Goal: Transaction & Acquisition: Purchase product/service

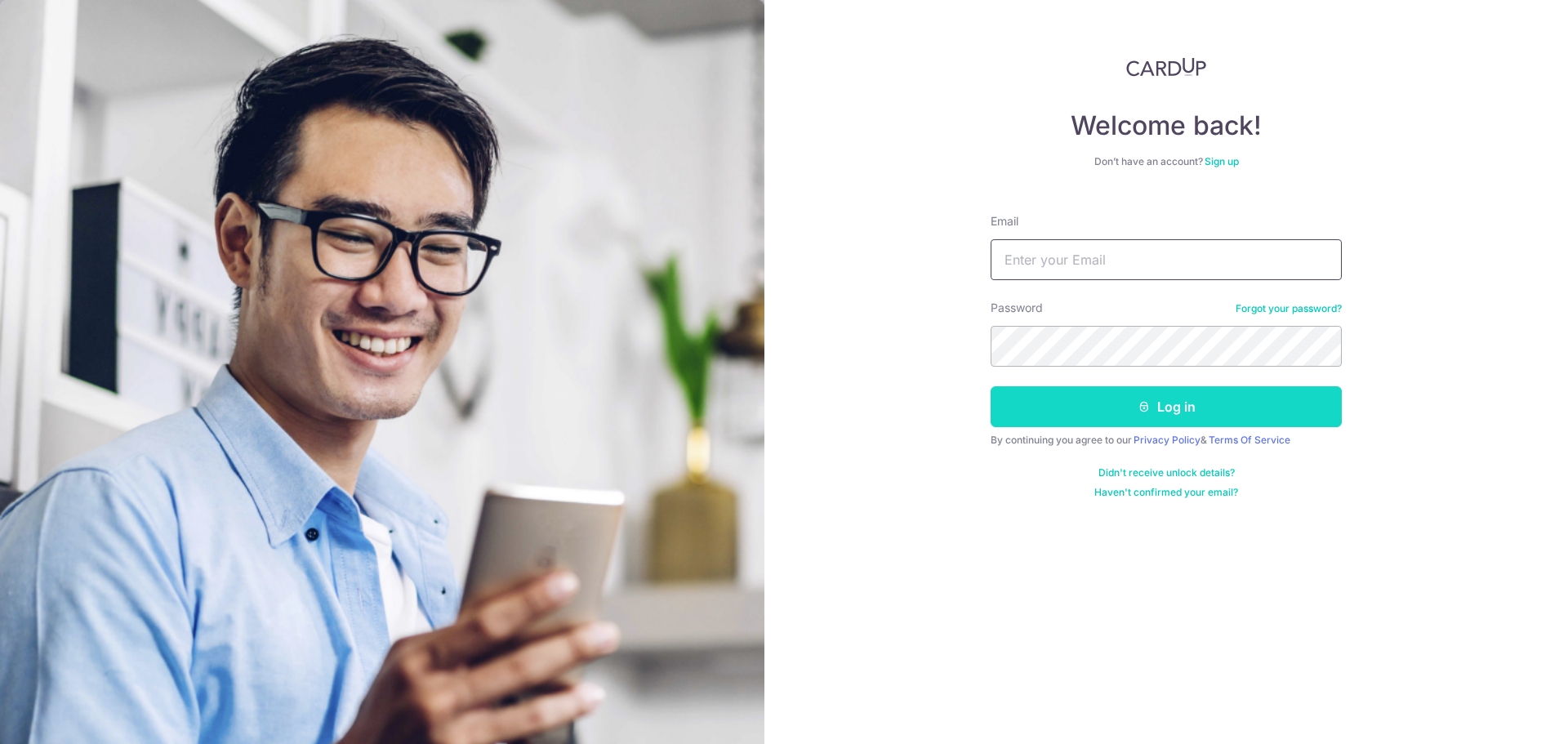
type input "chanyongann@hotmail.com"
click at [1087, 391] on button "Log in" at bounding box center [1167, 407] width 351 height 41
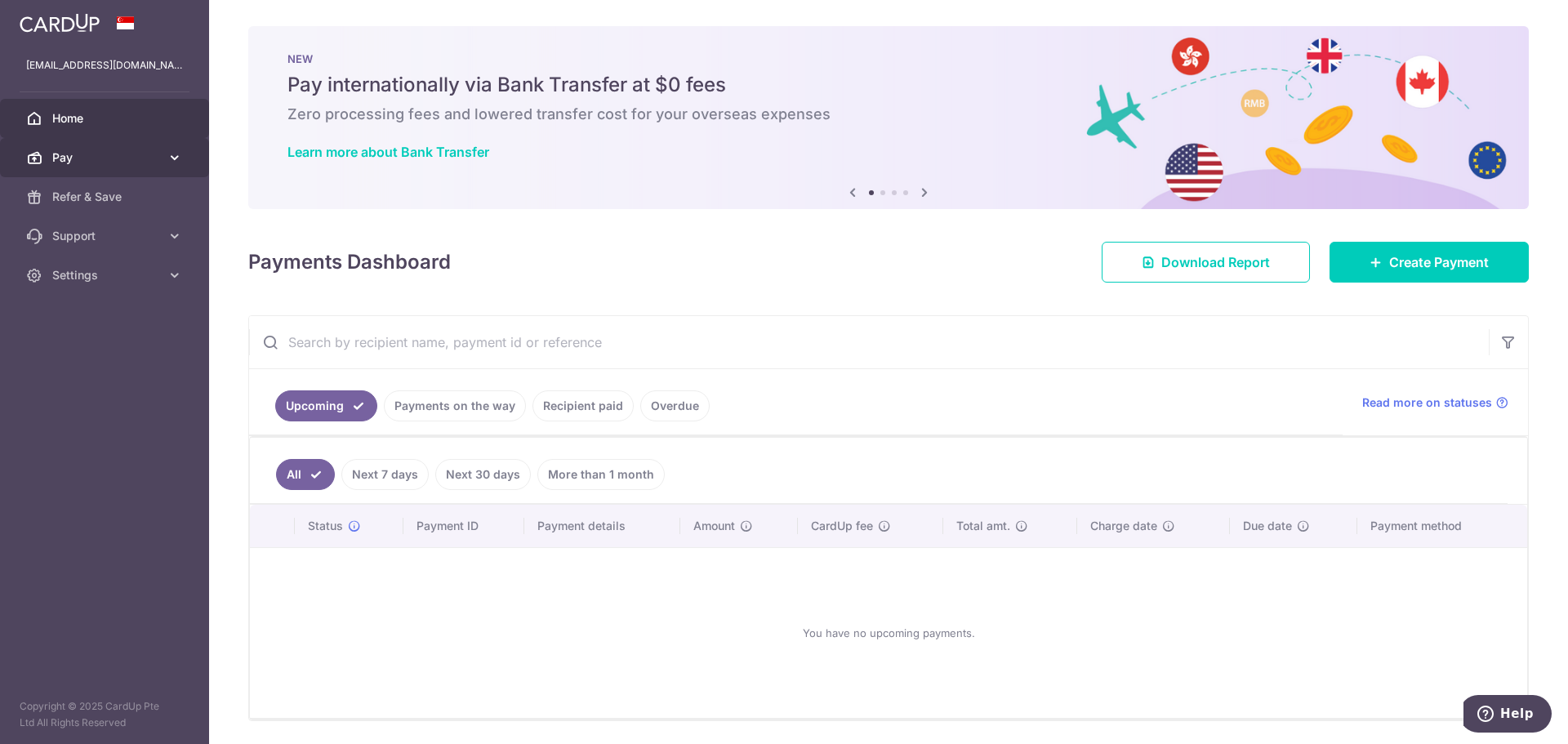
click at [141, 156] on span "Pay" at bounding box center [106, 158] width 108 height 17
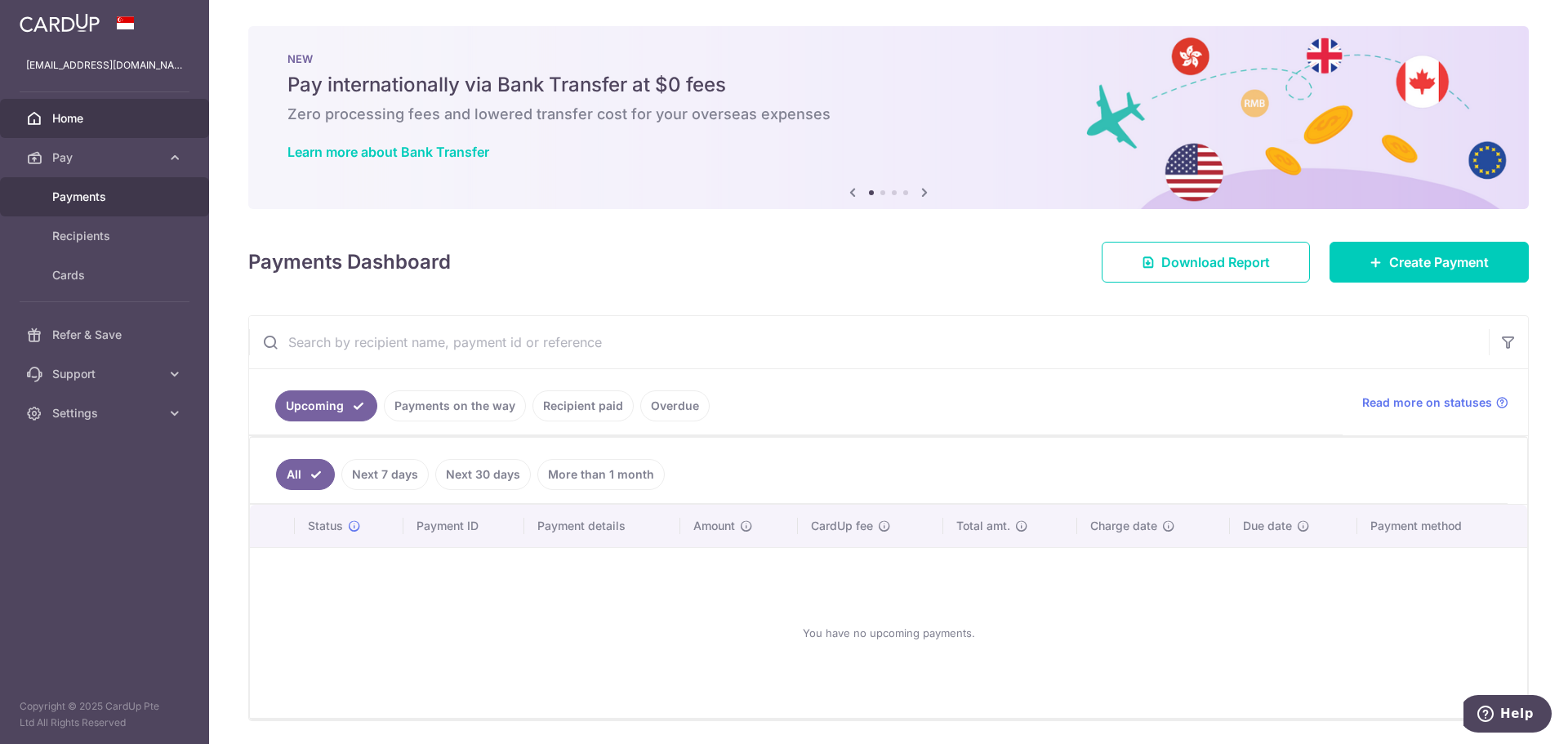
click at [112, 207] on link "Payments" at bounding box center [104, 197] width 209 height 39
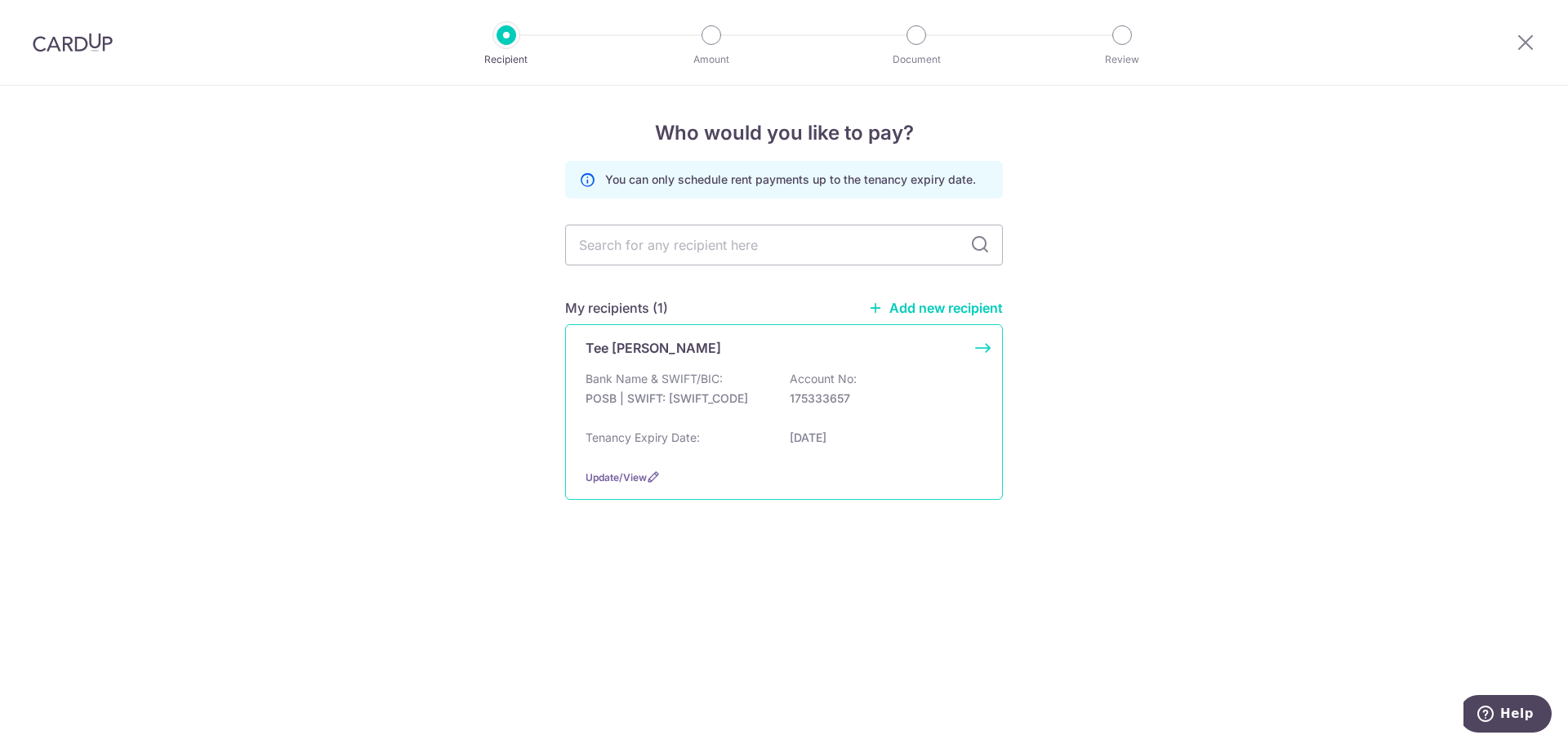
click at [856, 373] on p "Account No:" at bounding box center [823, 379] width 67 height 17
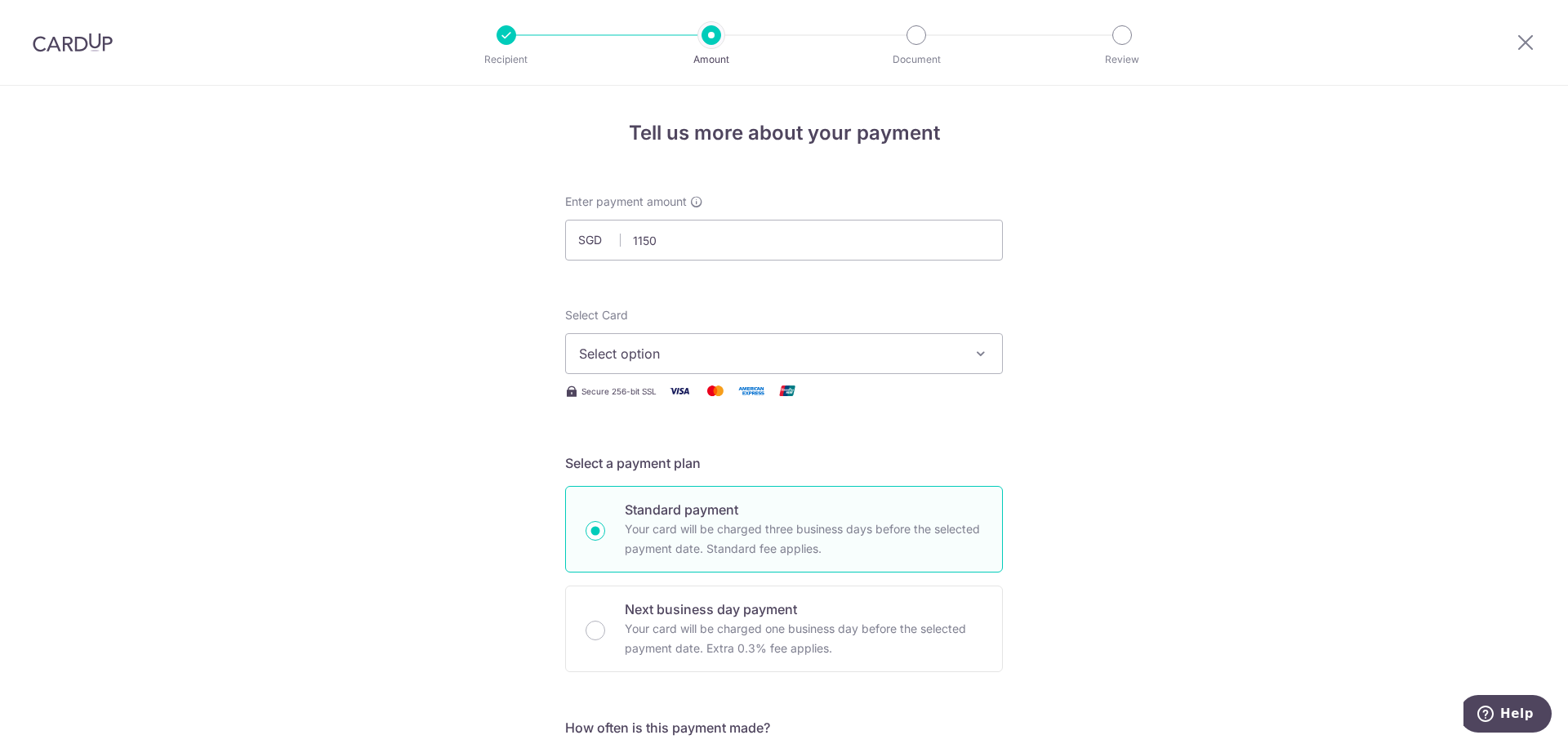
type input "1,150.00"
click at [846, 363] on button "Select option" at bounding box center [783, 353] width 437 height 41
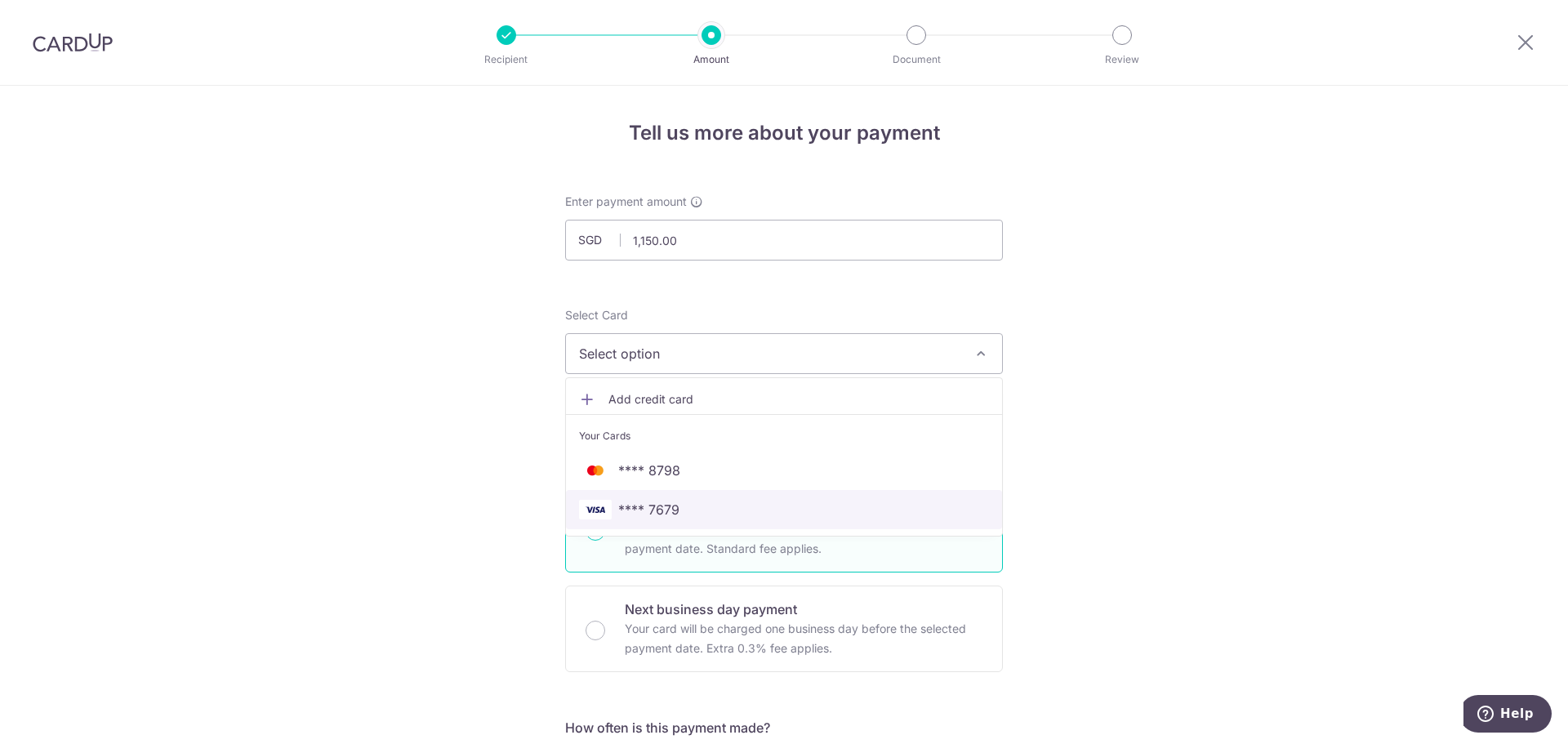
click at [653, 510] on span "**** 7679" at bounding box center [649, 509] width 61 height 19
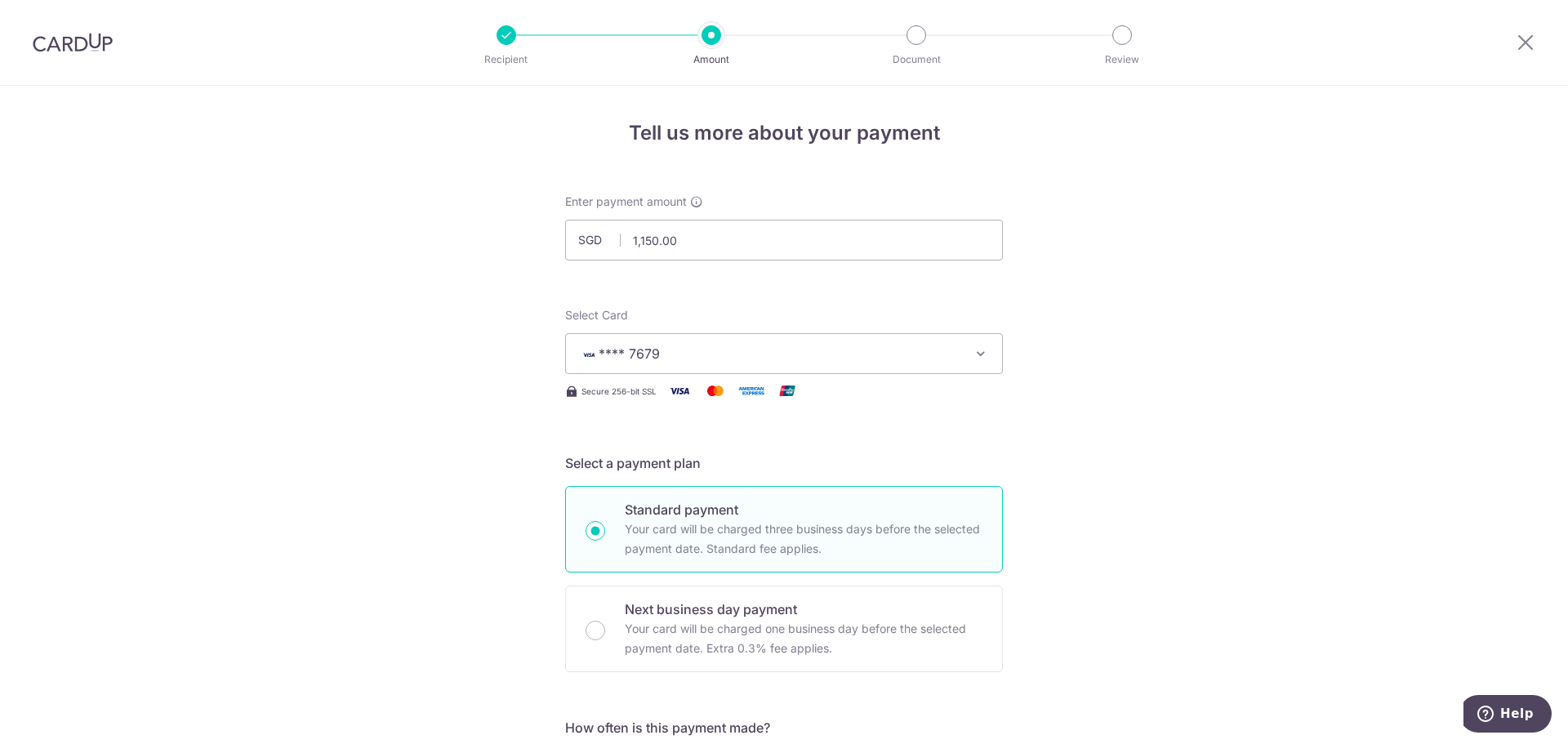
scroll to position [272, 0]
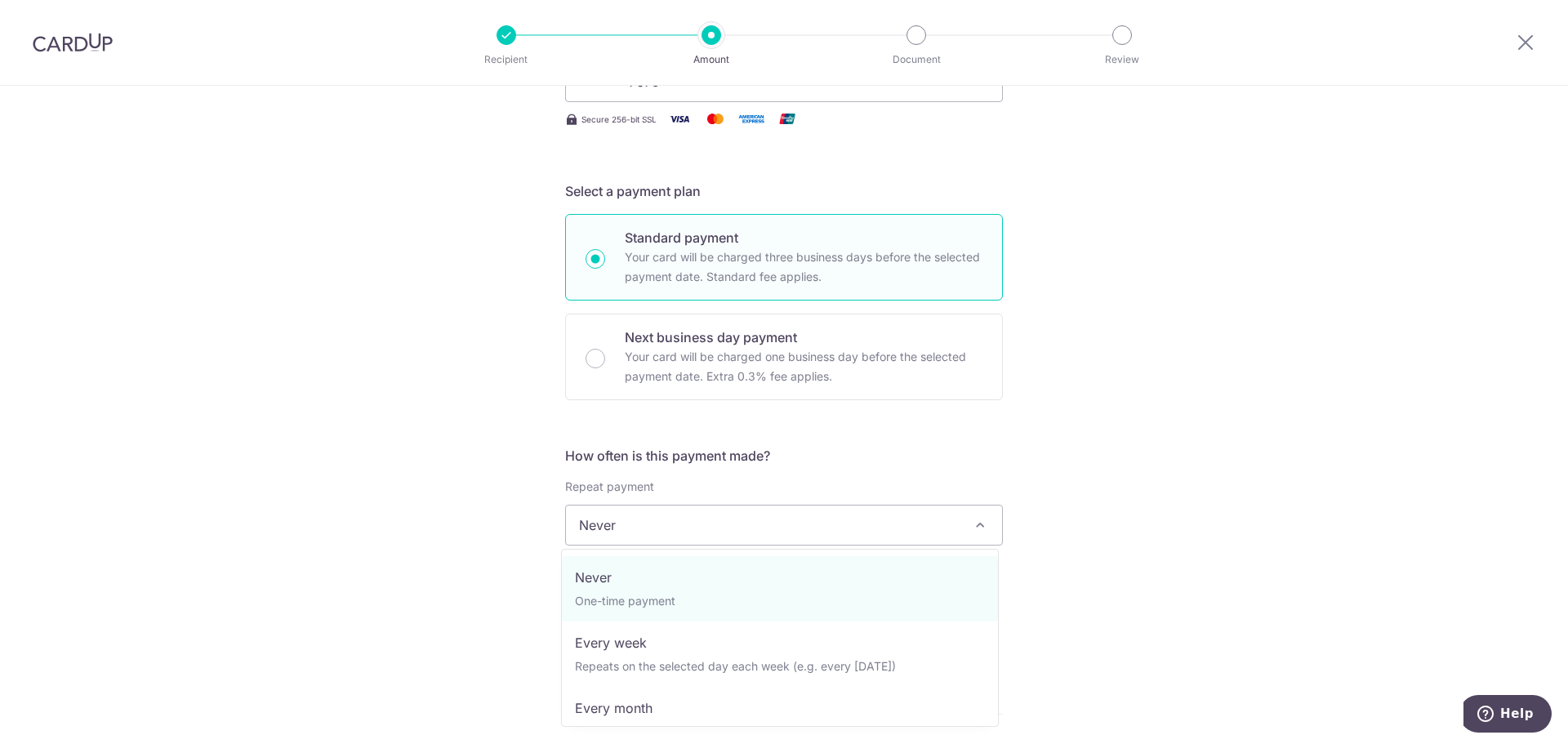
click at [684, 521] on span "Never" at bounding box center [784, 525] width 436 height 39
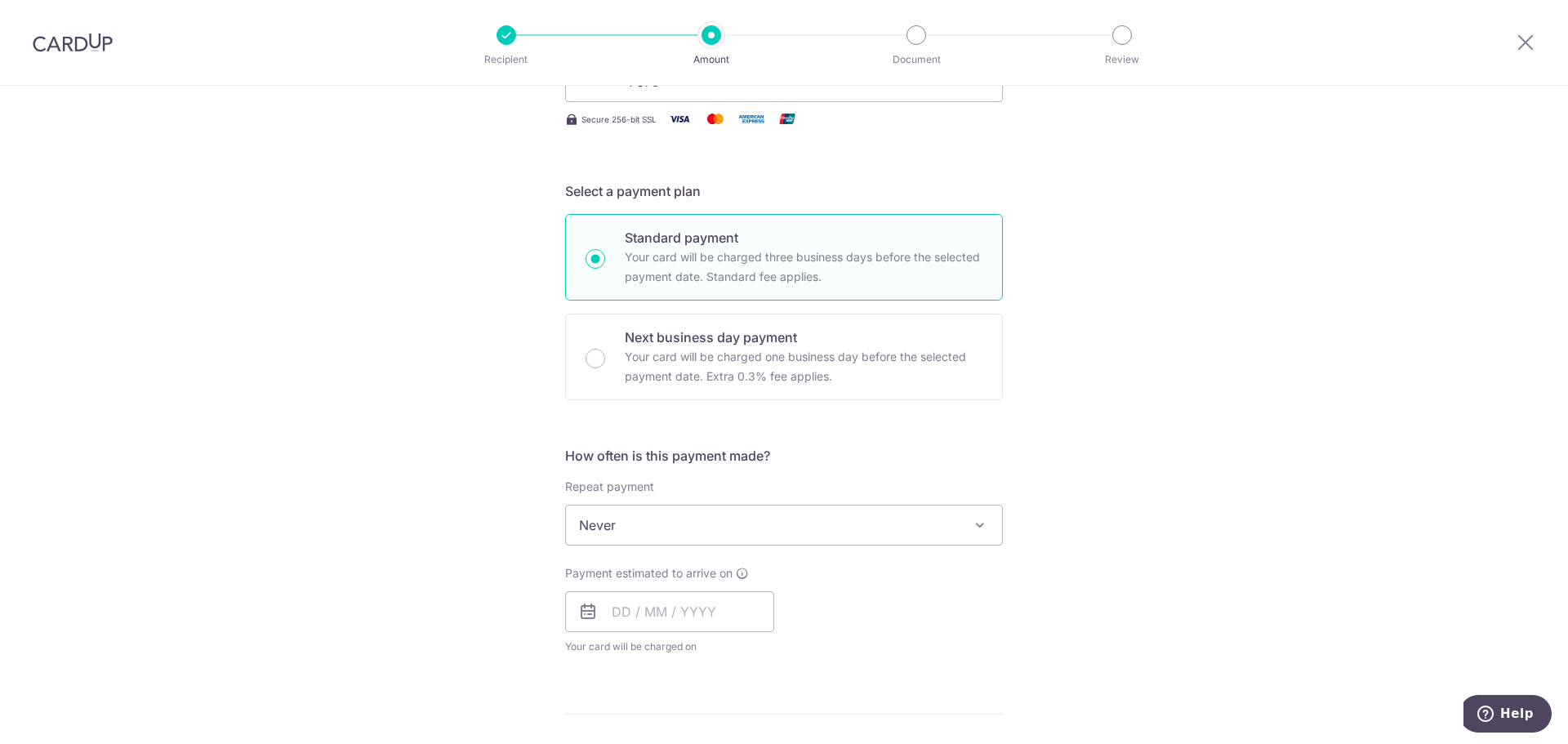
click at [684, 521] on span "Never" at bounding box center [784, 525] width 436 height 39
click at [616, 615] on input "text" at bounding box center [669, 612] width 209 height 41
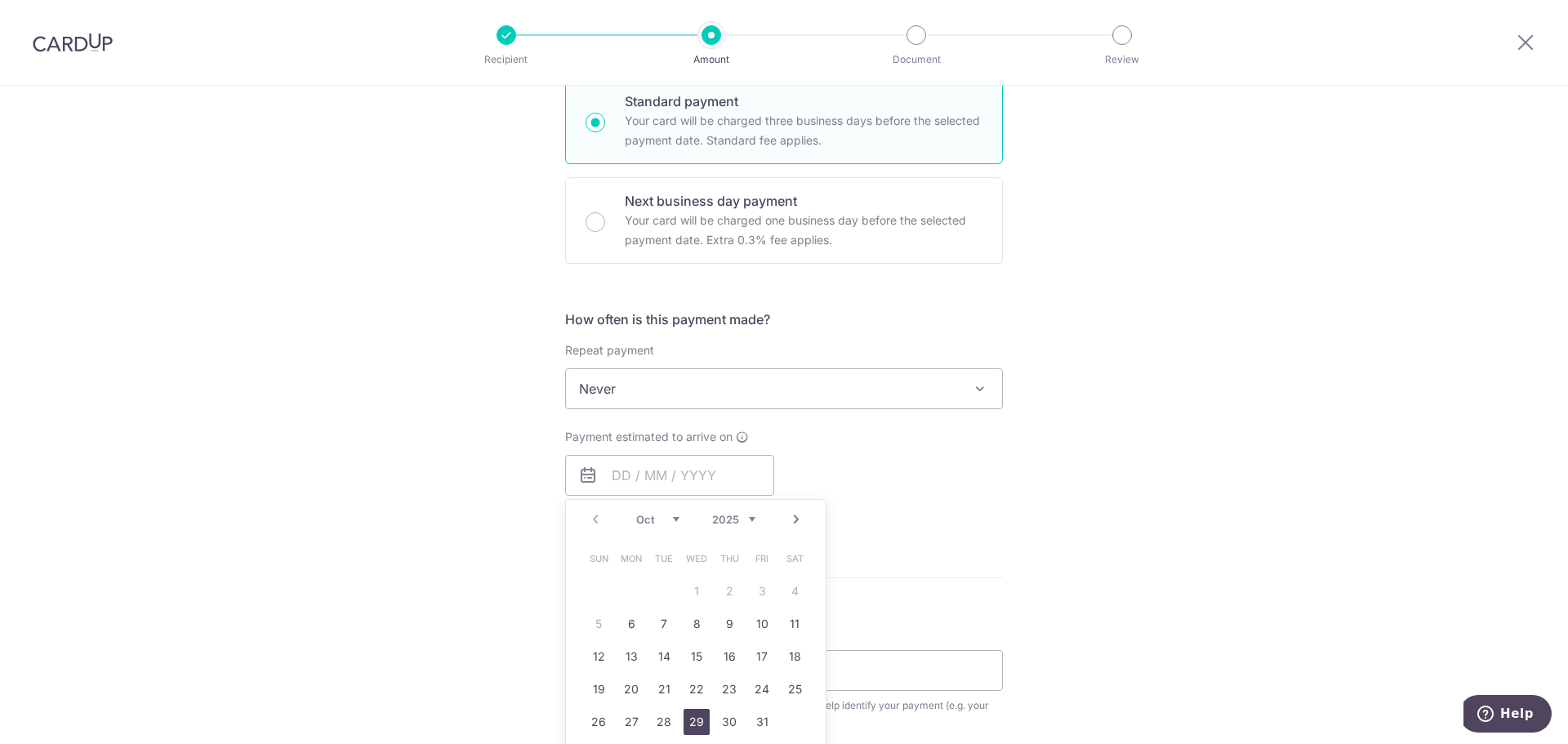
click at [683, 717] on link "29" at bounding box center [696, 722] width 26 height 26
type input "29/10/2025"
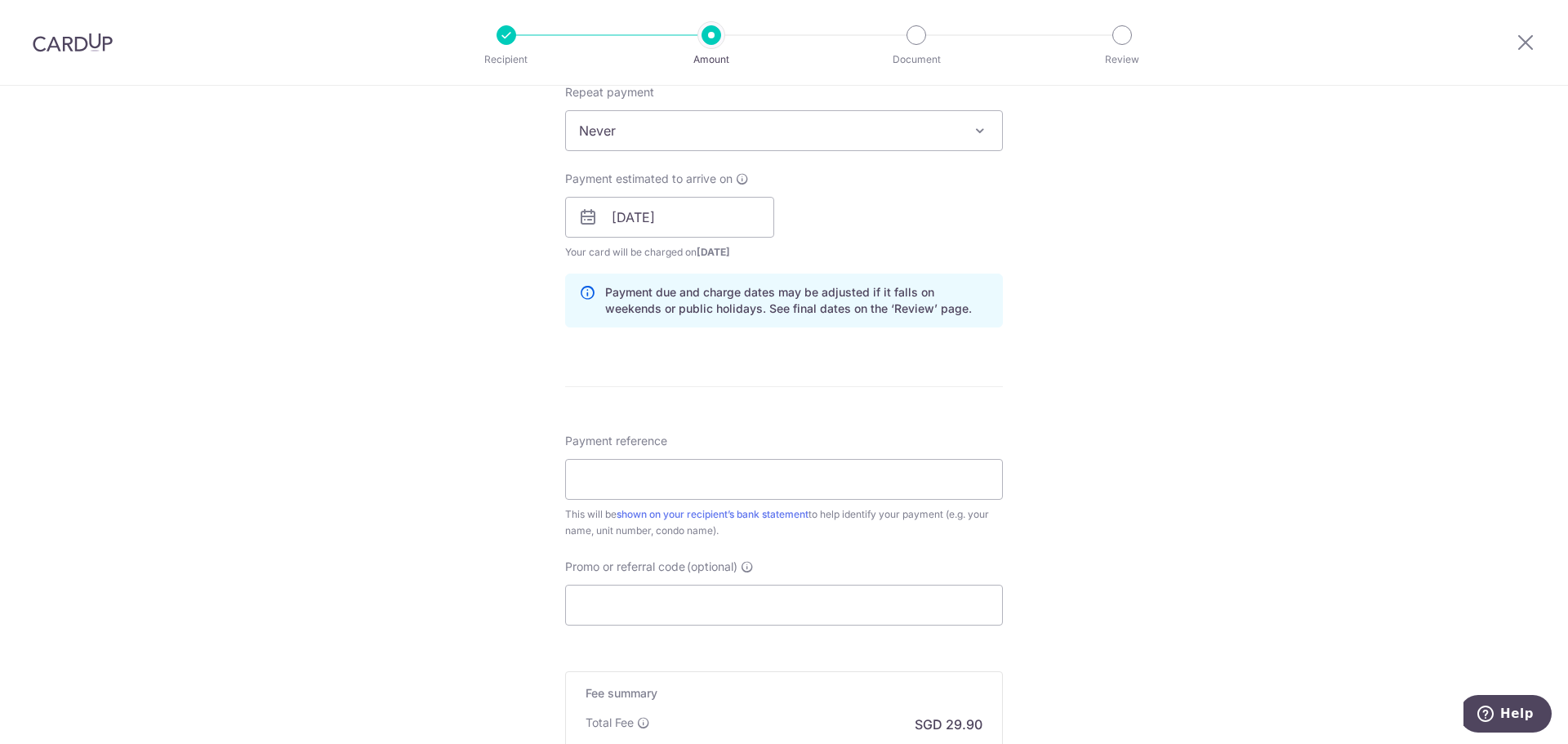
scroll to position [680, 0]
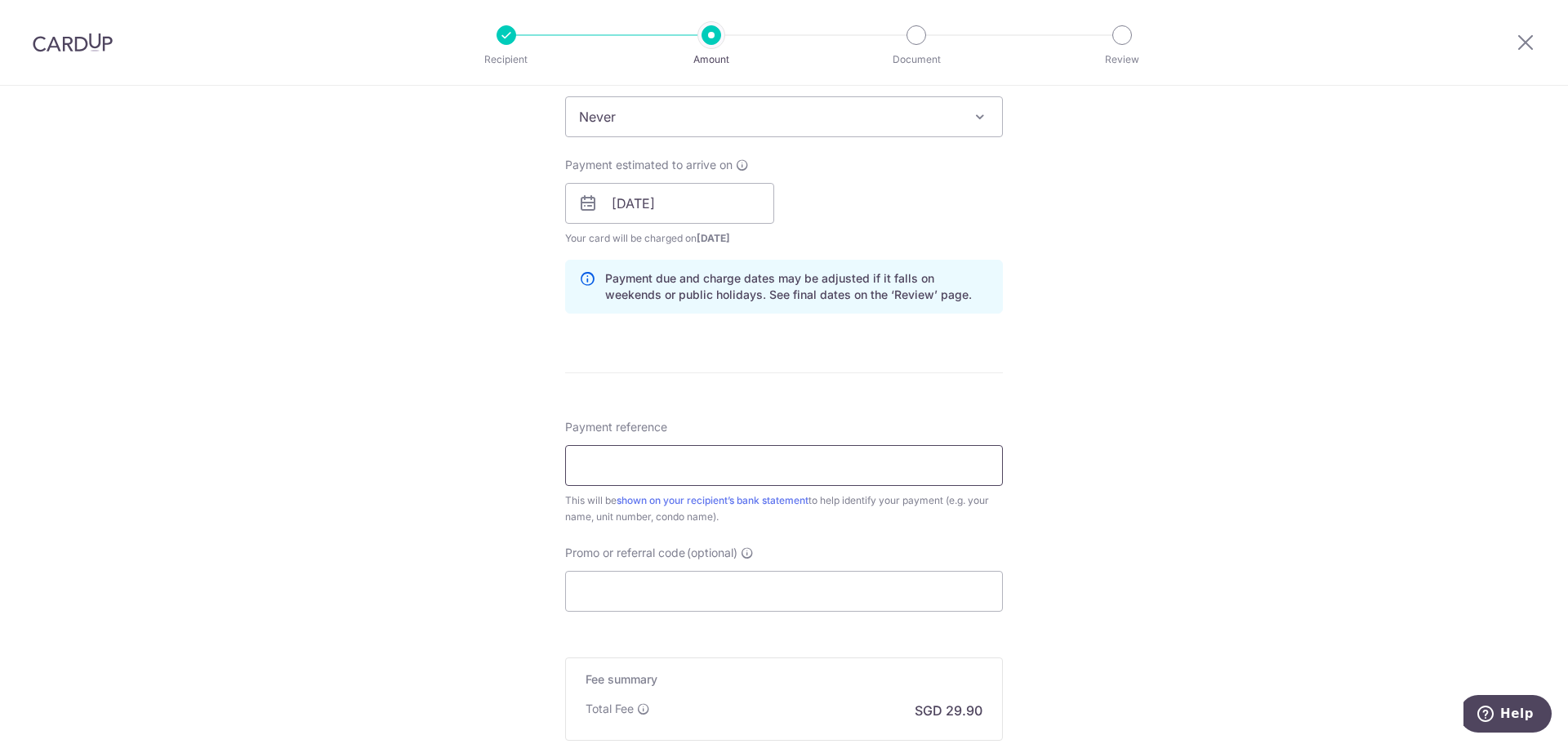
click at [679, 467] on input "Payment reference" at bounding box center [783, 465] width 437 height 41
paste input "SAVERENT179"
type input "SAVERENT179"
click at [744, 404] on form "Enter payment amount SGD 1,150.00 1150.00 Select Card **** 7679 Add credit card…" at bounding box center [783, 193] width 437 height 1360
click at [697, 583] on input "Promo or referral code (optional)" at bounding box center [783, 591] width 437 height 41
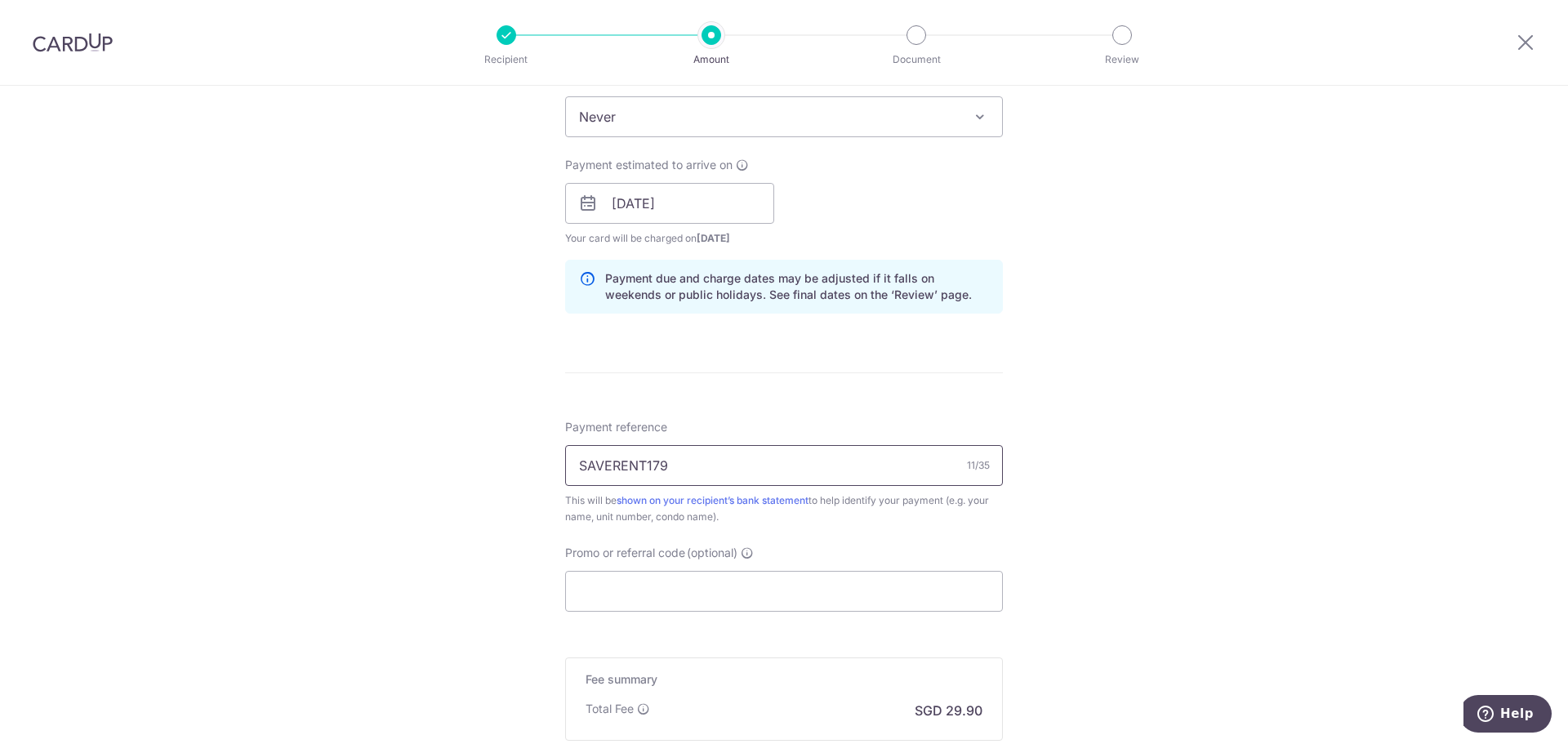
drag, startPoint x: 697, startPoint y: 454, endPoint x: 493, endPoint y: 460, distance: 204.1
click at [493, 460] on div "Tell us more about your payment Enter payment amount SGD 1,150.00 1150.00 Selec…" at bounding box center [784, 177] width 1568 height 1543
click at [651, 590] on input "Promo or referral code (optional)" at bounding box center [783, 591] width 437 height 41
paste input "SAVERENT179"
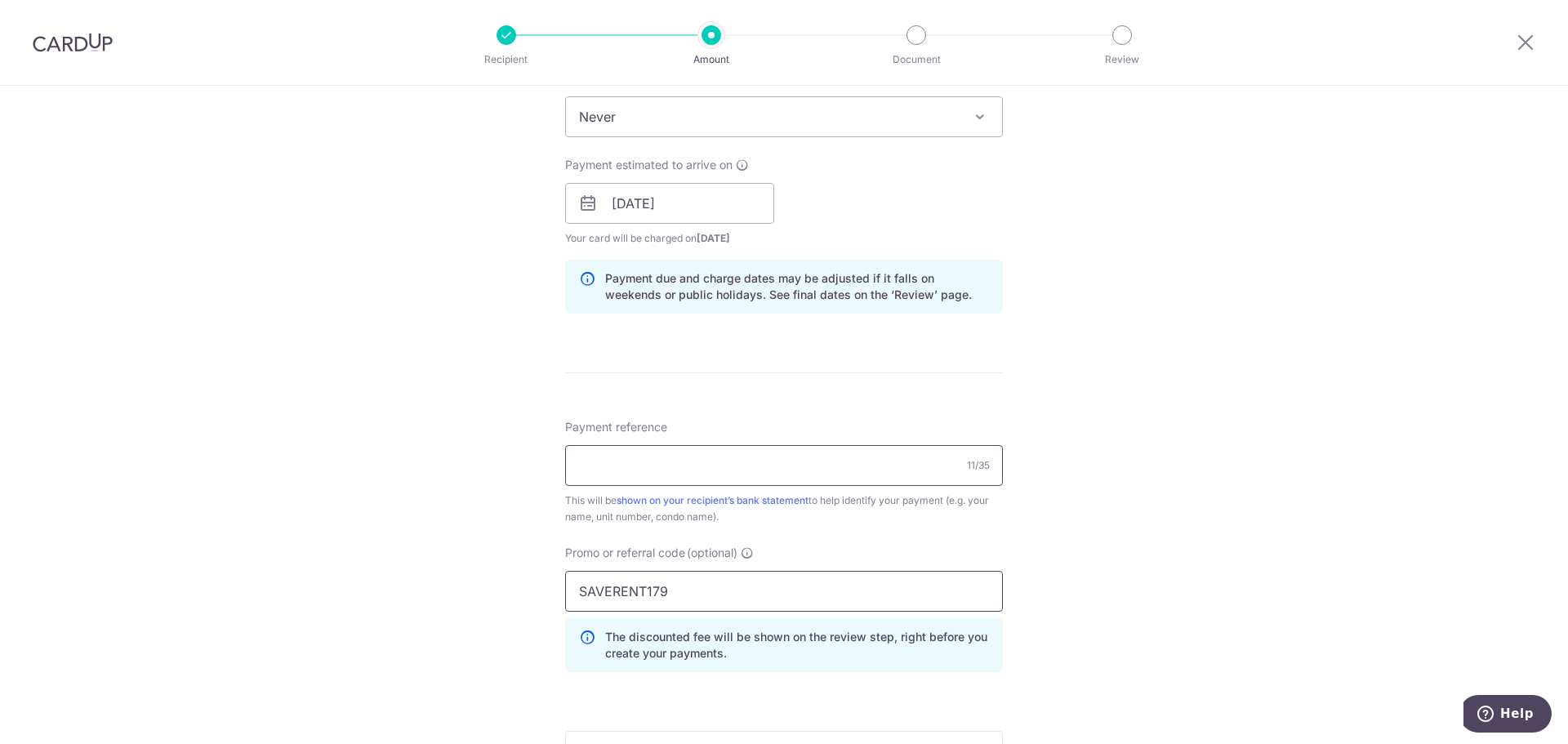
type input "SAVERENT179"
click at [649, 458] on input "Payment reference" at bounding box center [783, 465] width 437 height 41
type input "RENTAL - CHAN YONG ANN"
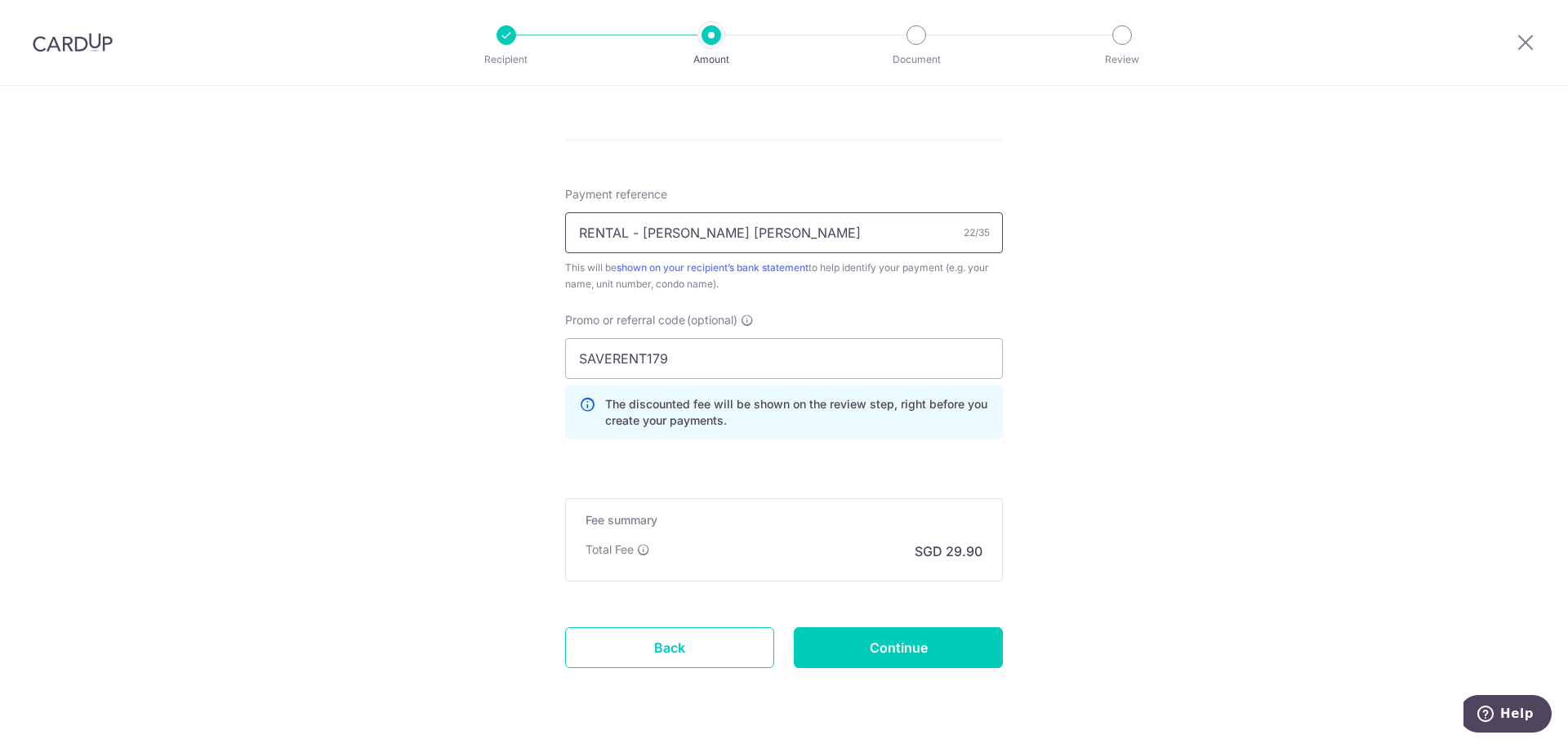
scroll to position [953, 0]
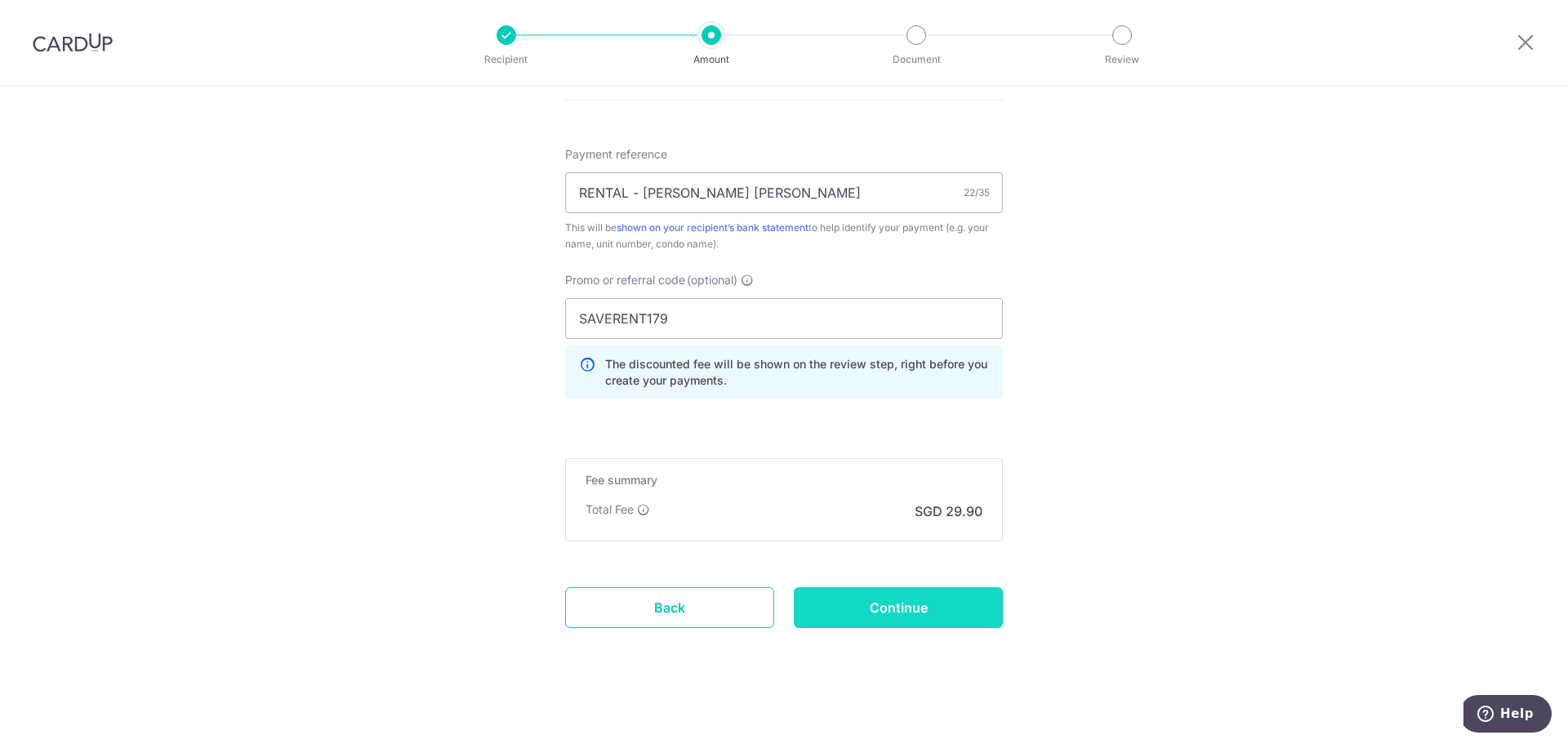
click at [872, 609] on input "Continue" at bounding box center [899, 607] width 209 height 41
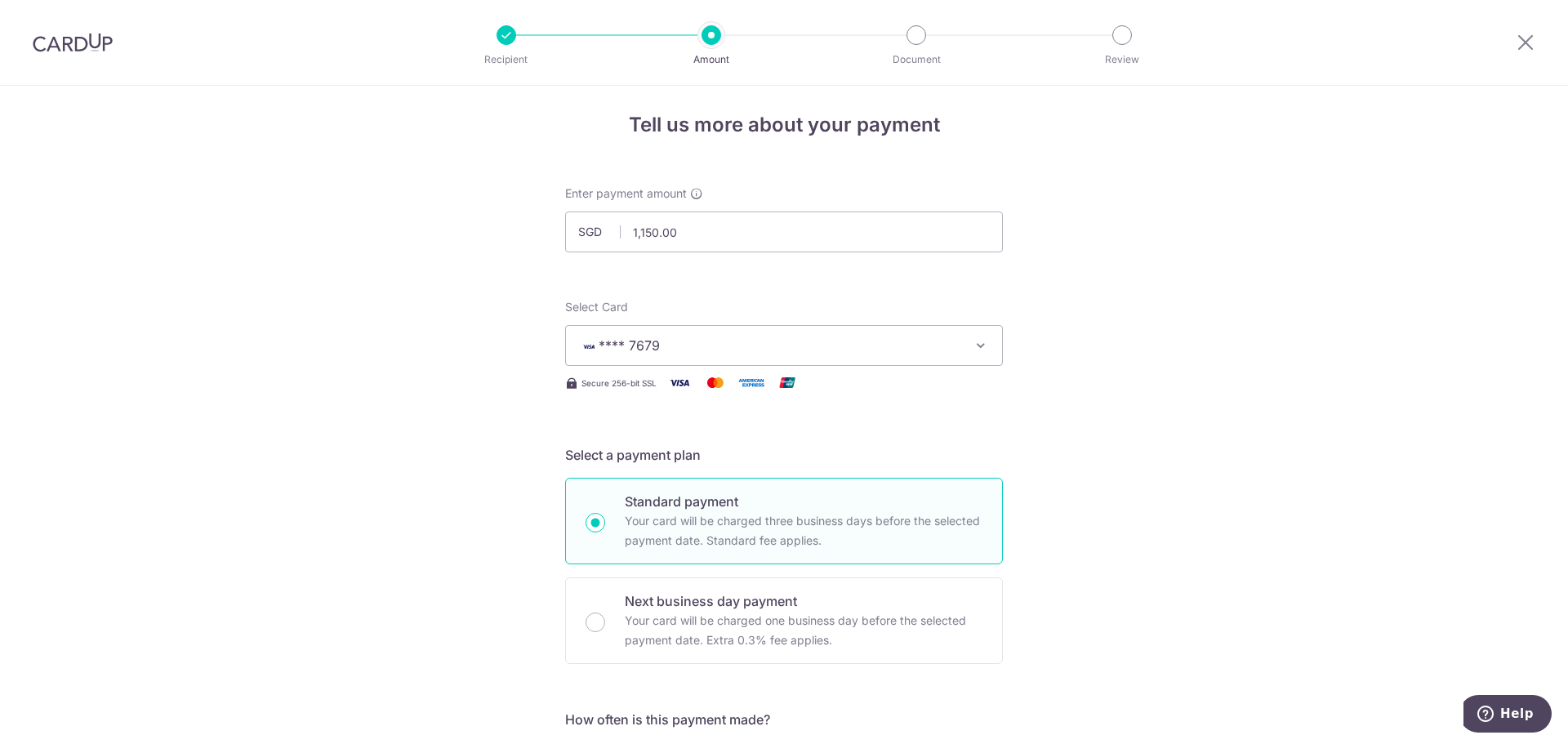
scroll to position [0, 0]
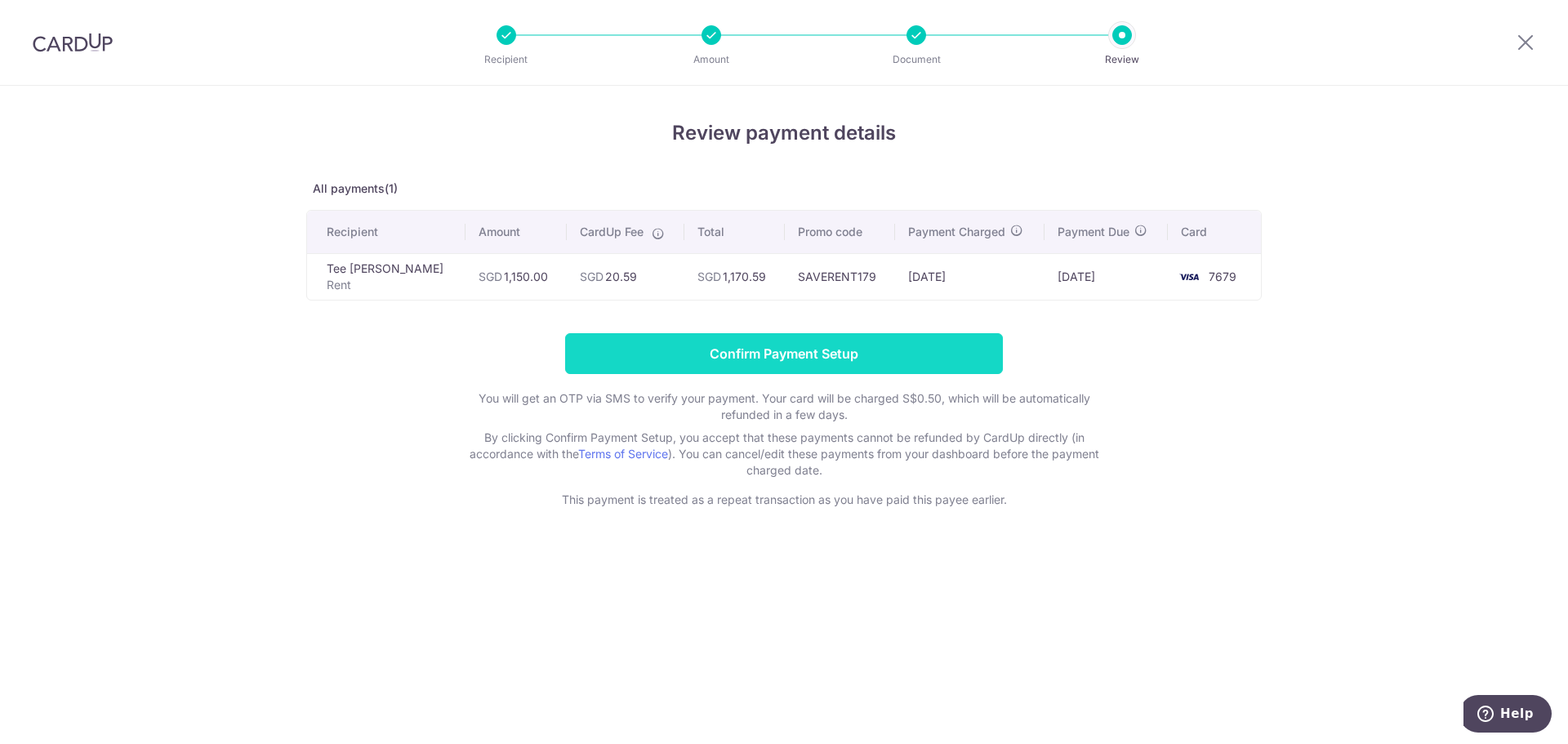
click at [793, 350] on input "Confirm Payment Setup" at bounding box center [783, 353] width 437 height 41
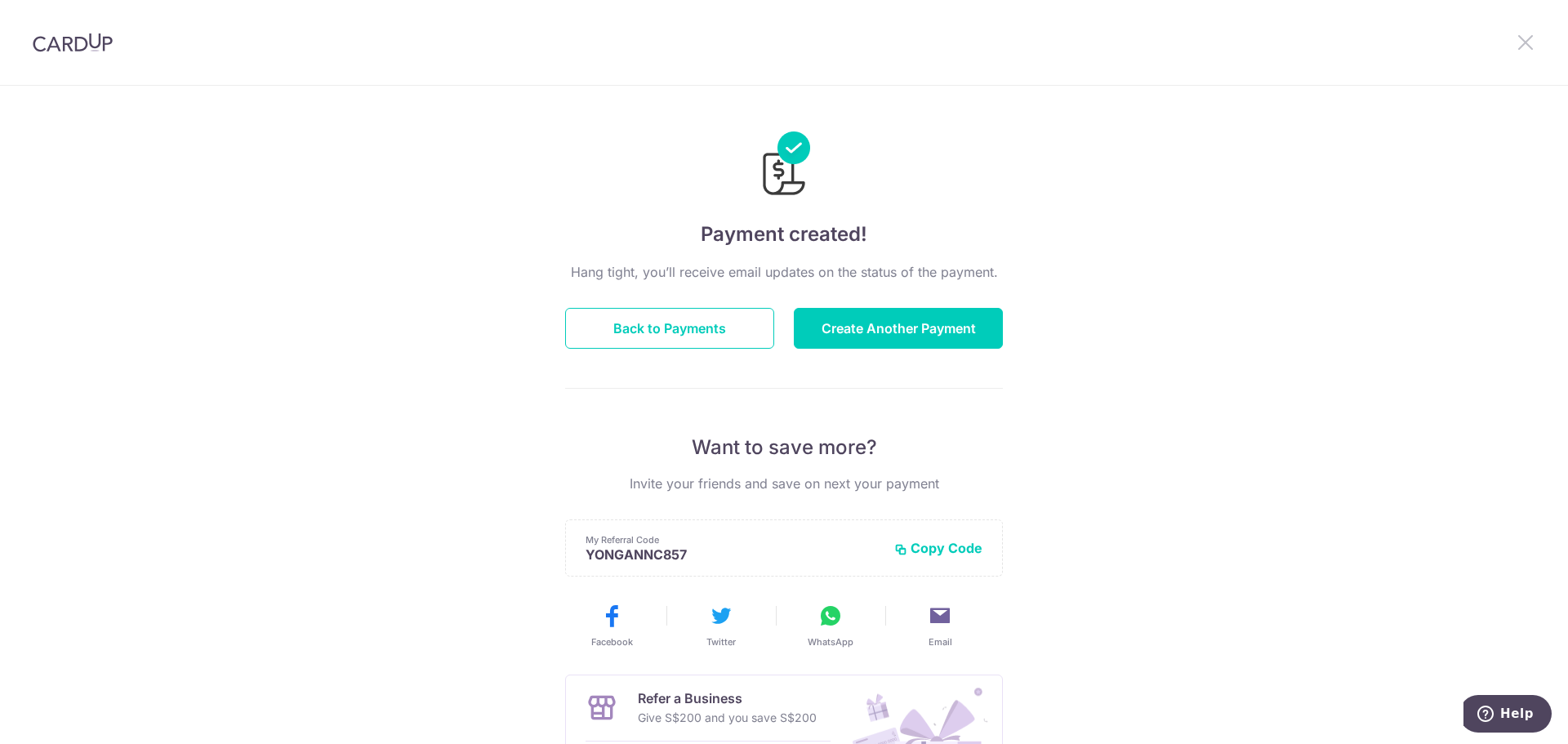
click at [1525, 41] on icon at bounding box center [1525, 42] width 19 height 20
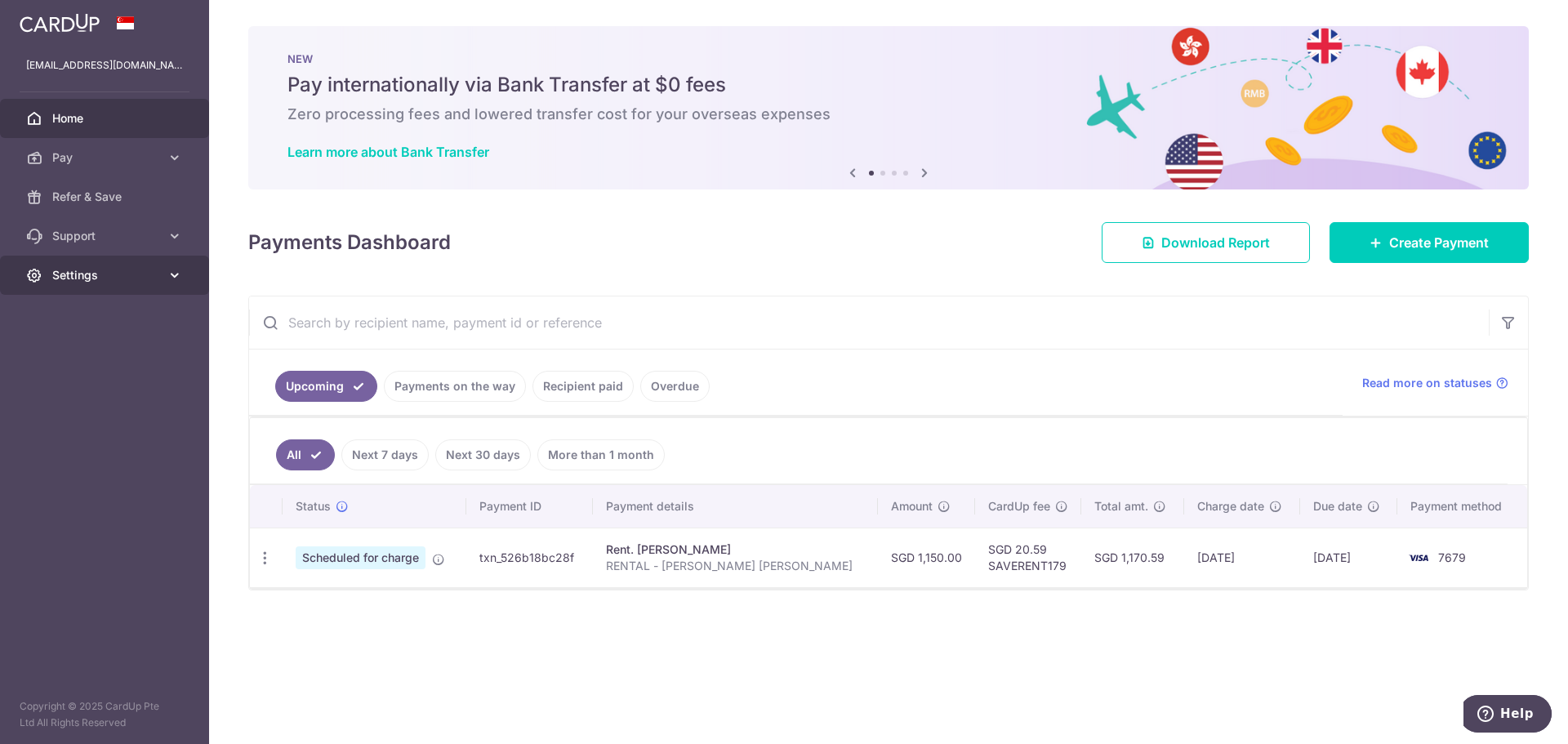
click at [116, 265] on link "Settings" at bounding box center [104, 274] width 209 height 39
click at [78, 344] on link "Logout" at bounding box center [104, 353] width 209 height 39
